Goal: Task Accomplishment & Management: Complete application form

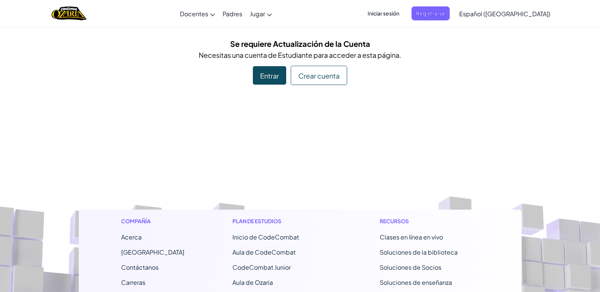
click at [265, 70] on div "Entrar" at bounding box center [269, 75] width 33 height 19
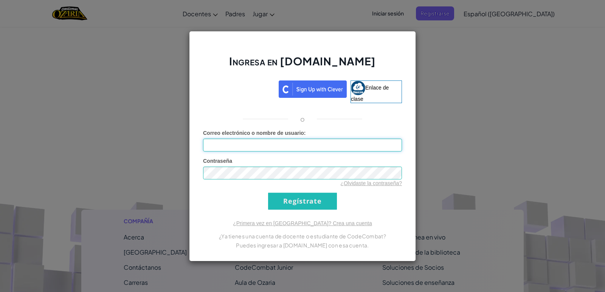
click at [280, 141] on input "Correo electrónico o nombre de usuario :" at bounding box center [302, 145] width 199 height 13
paste input "@"
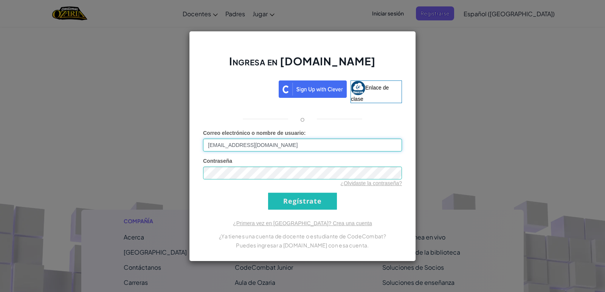
type input "[EMAIL_ADDRESS][DOMAIN_NAME]"
click at [275, 195] on input "Regístrate" at bounding box center [302, 201] width 69 height 17
